Goal: Use online tool/utility: Utilize a website feature to perform a specific function

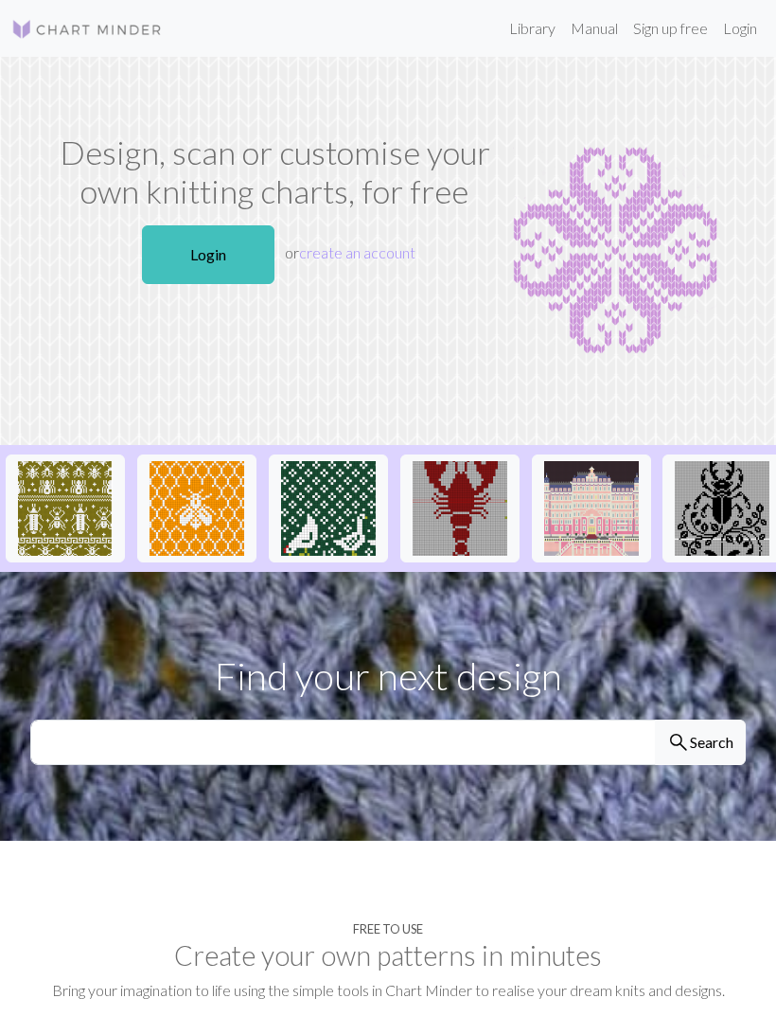
click at [748, 24] on link "Login" at bounding box center [740, 28] width 49 height 38
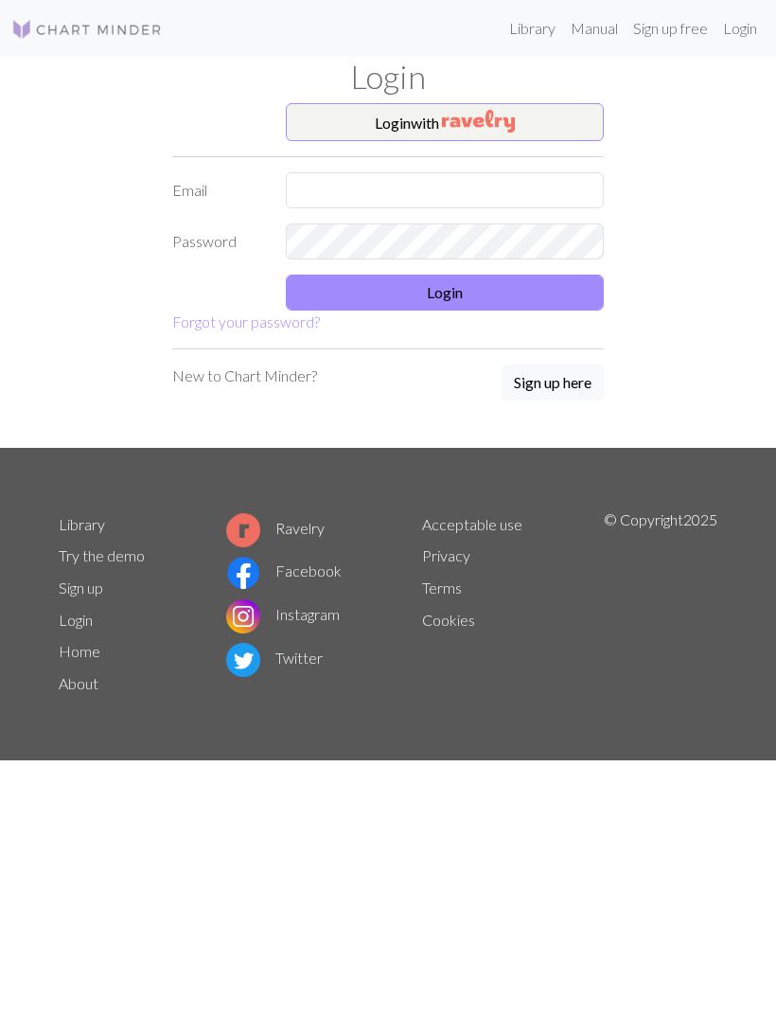
click at [537, 126] on button "Login with" at bounding box center [445, 122] width 318 height 38
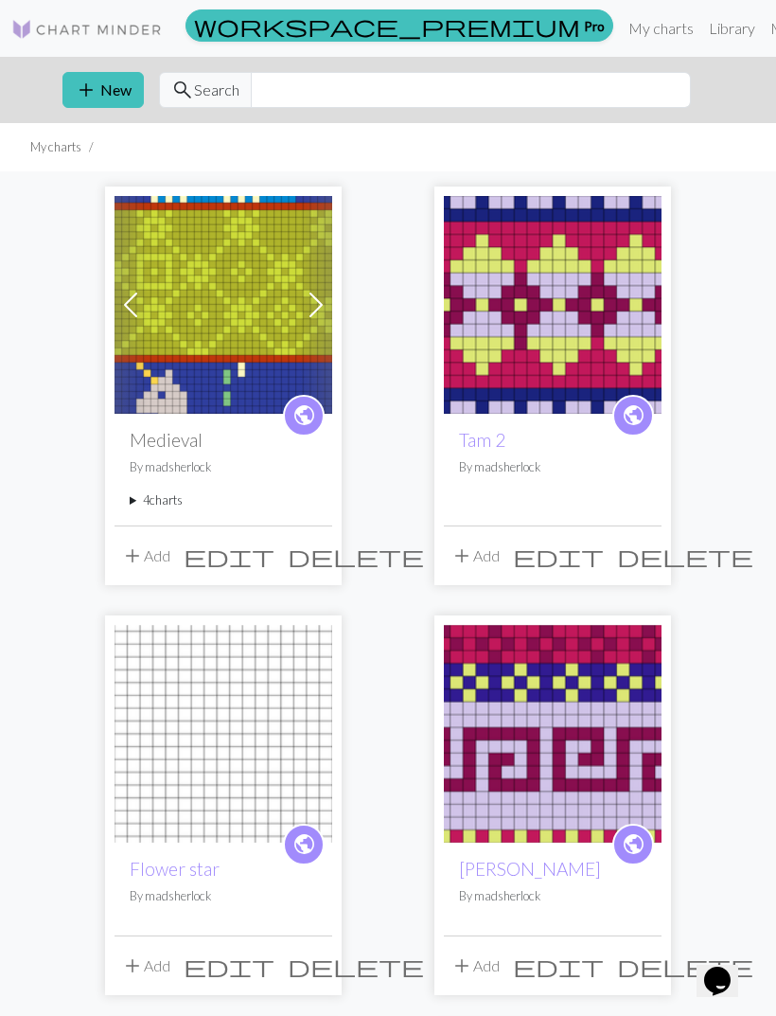
click at [222, 265] on img at bounding box center [224, 305] width 218 height 218
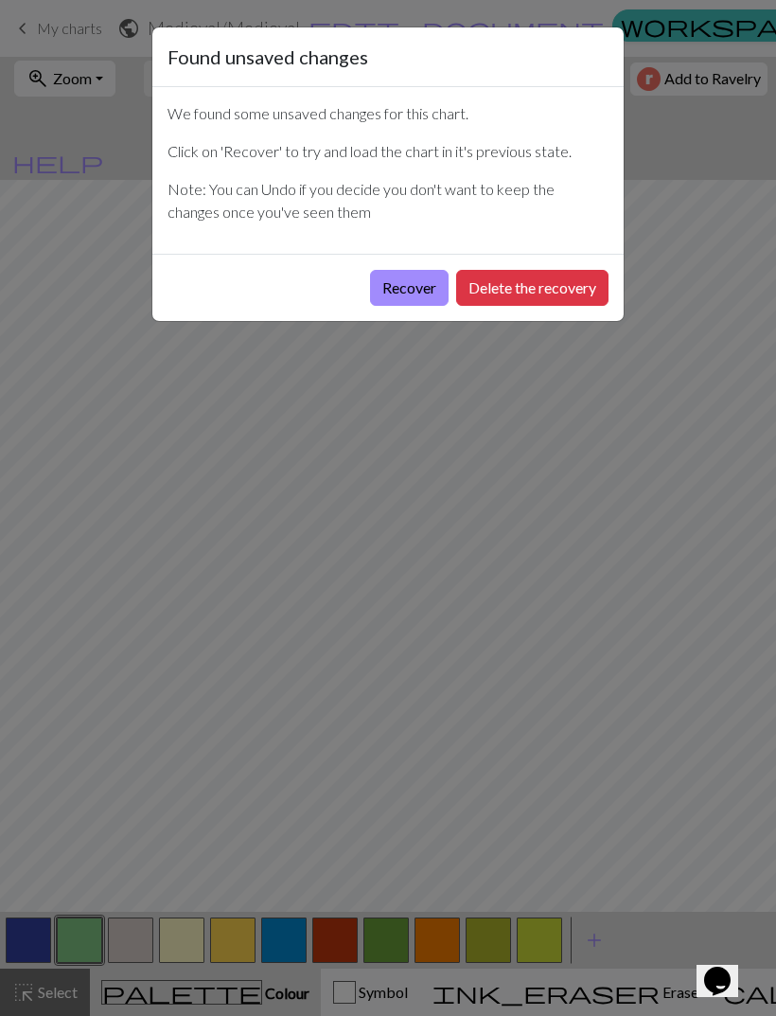
click at [415, 289] on button "Recover" at bounding box center [409, 288] width 79 height 36
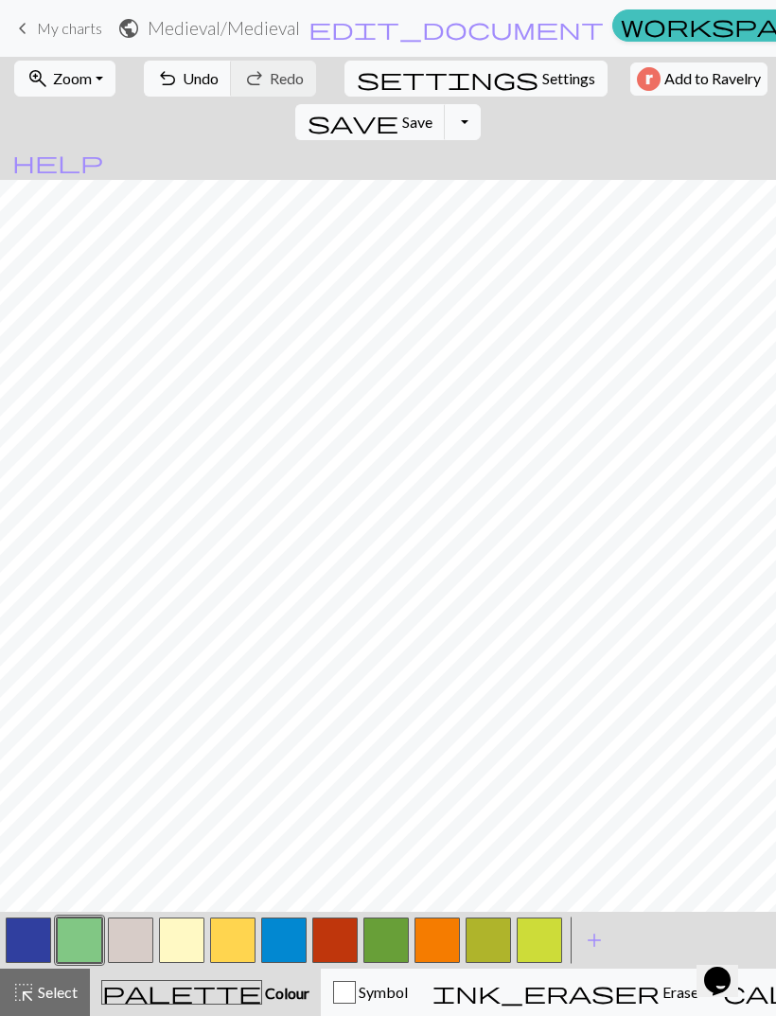
click at [159, 82] on span "undo" at bounding box center [167, 78] width 23 height 27
click at [157, 80] on span "undo" at bounding box center [167, 78] width 23 height 27
click at [486, 2] on nav "keyboard_arrow_left My charts public Medieval / Medieval edit_document Edit set…" at bounding box center [388, 28] width 776 height 57
click at [288, 29] on h2 "Medieval / Medieval" at bounding box center [224, 28] width 152 height 22
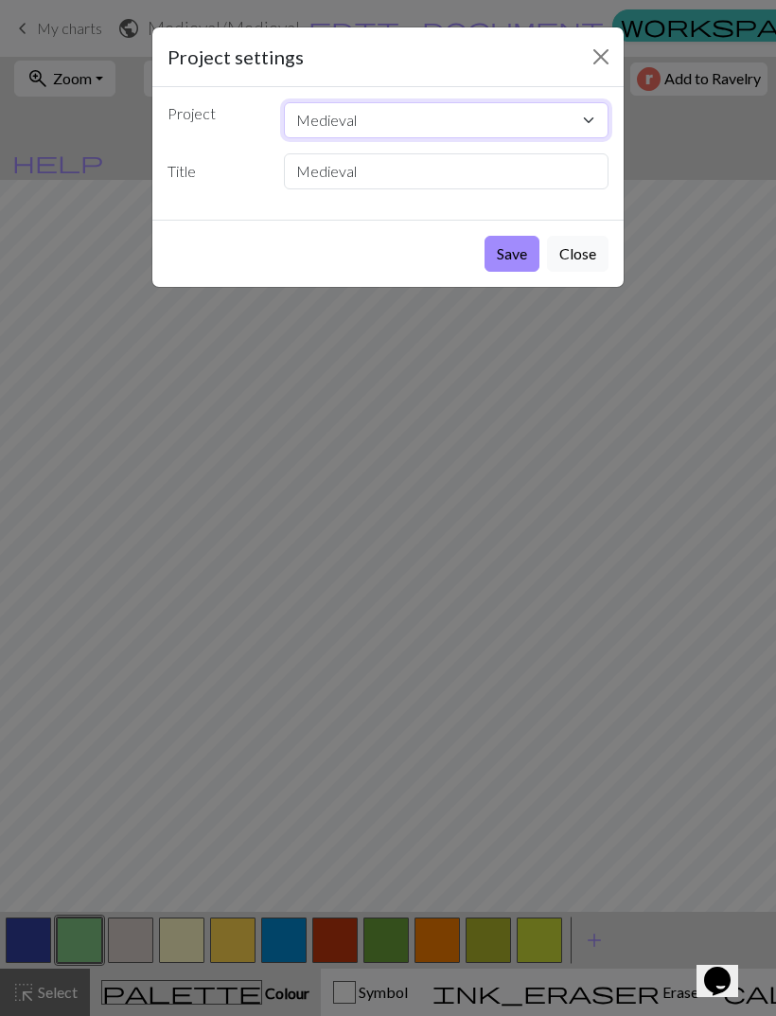
click at [559, 109] on select "Medieval Tam 2 Flower star Tam Fire hat 3 Copy of Fire hat Fire hat" at bounding box center [447, 120] width 326 height 36
click at [609, 51] on button "Close" at bounding box center [601, 57] width 30 height 30
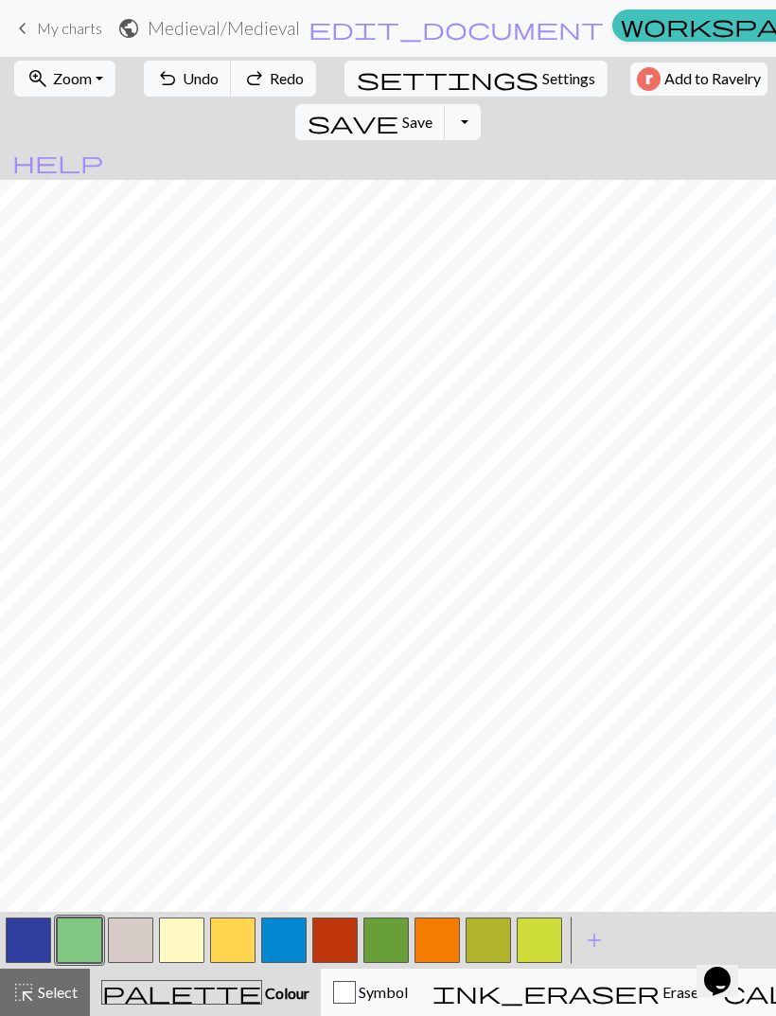
click at [82, 32] on span "My charts" at bounding box center [69, 28] width 65 height 18
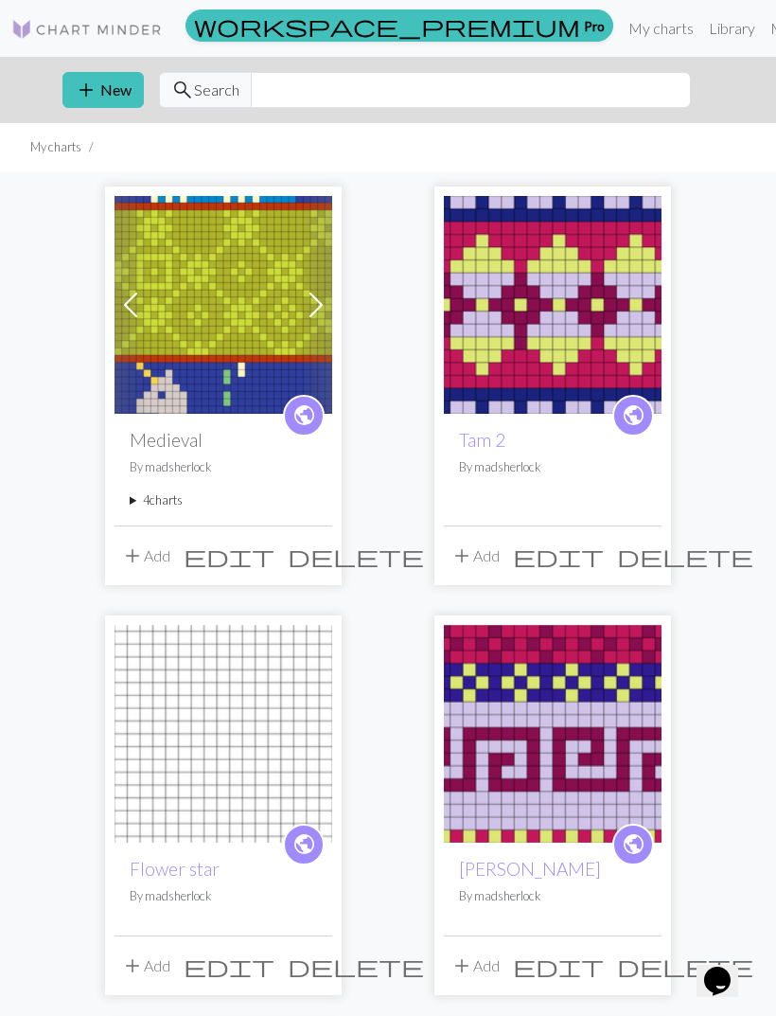
click at [320, 310] on span at bounding box center [316, 305] width 30 height 30
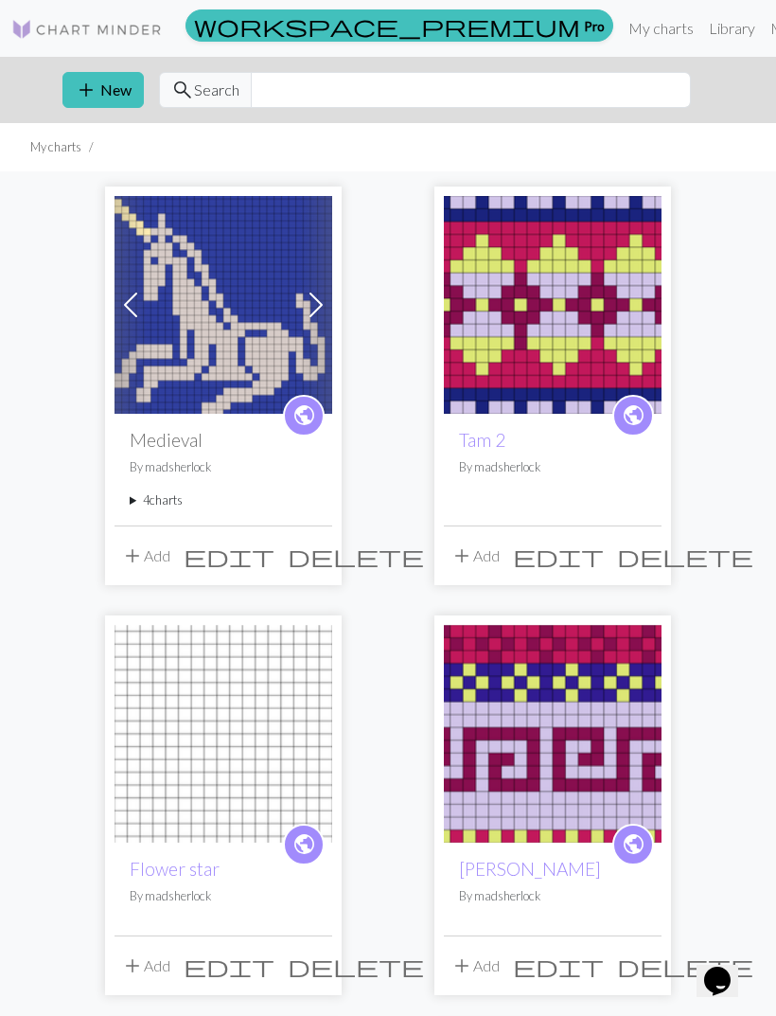
click at [313, 307] on span at bounding box center [316, 305] width 30 height 30
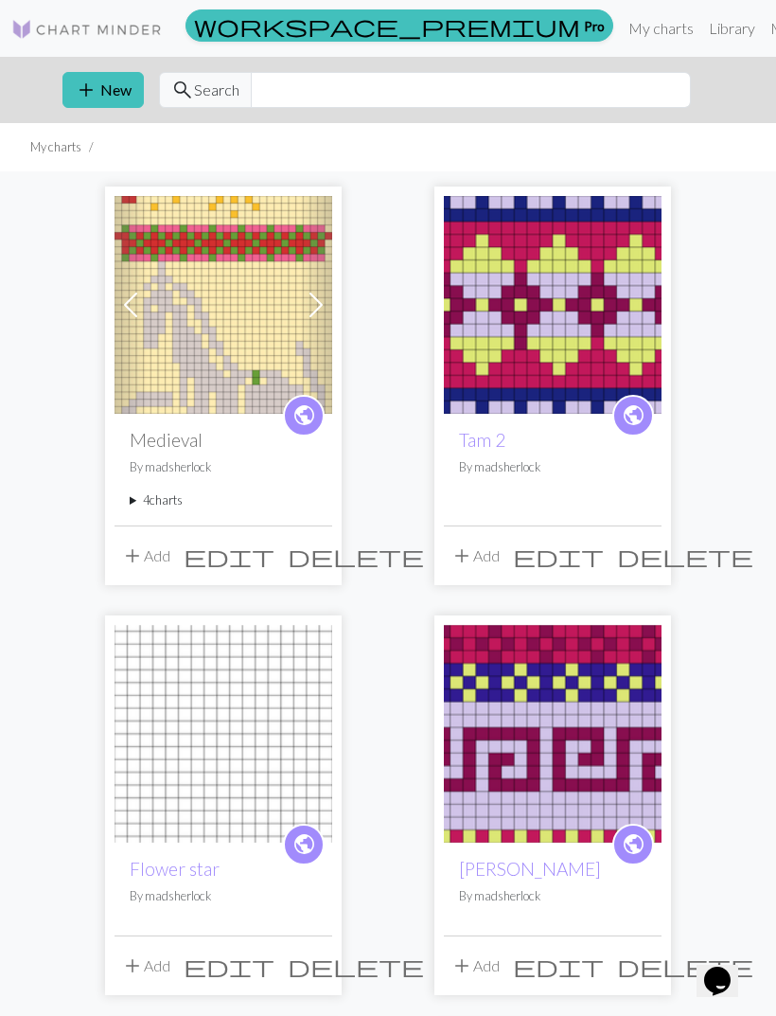
click at [316, 305] on span at bounding box center [316, 305] width 30 height 30
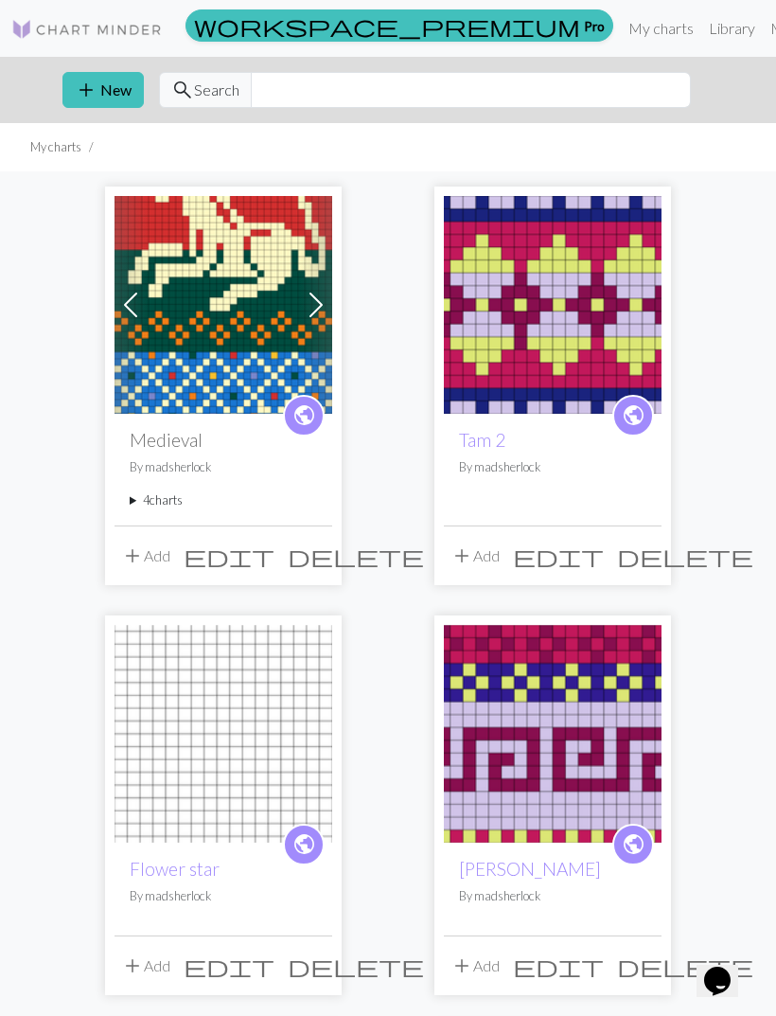
click at [285, 351] on img at bounding box center [224, 305] width 218 height 218
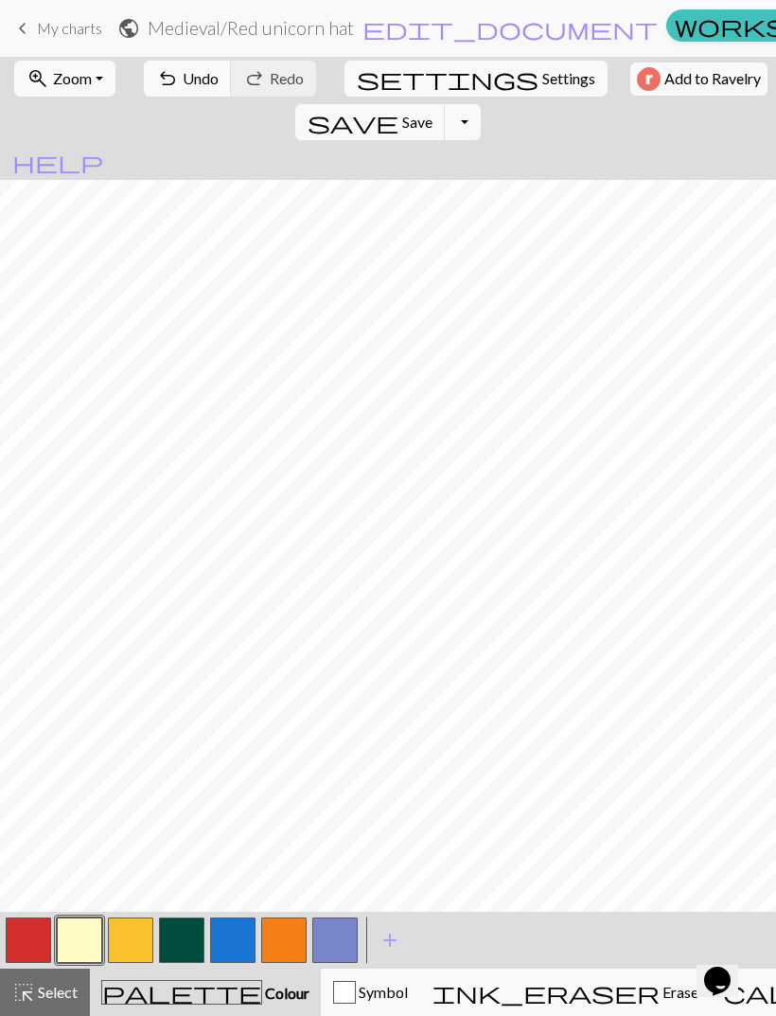
scroll to position [22, 0]
